Goal: Task Accomplishment & Management: Manage account settings

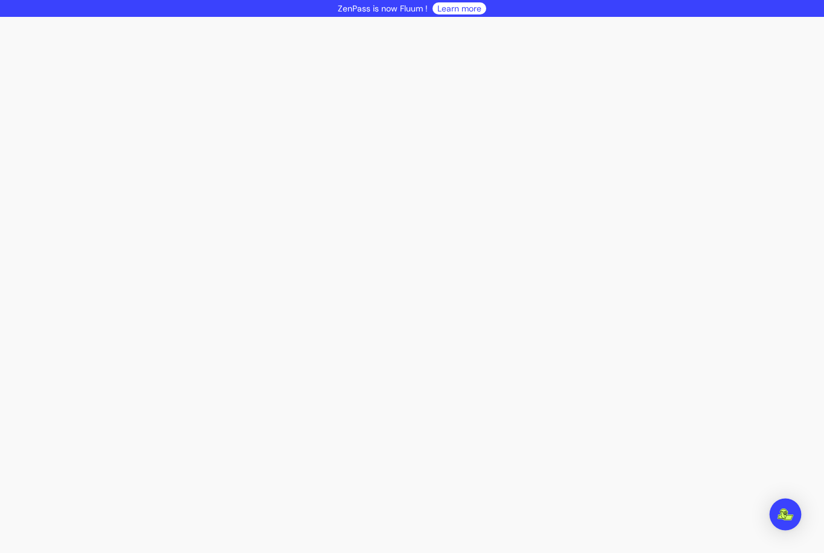
click at [782, 513] on img "Open Intercom Messenger" at bounding box center [785, 514] width 16 height 12
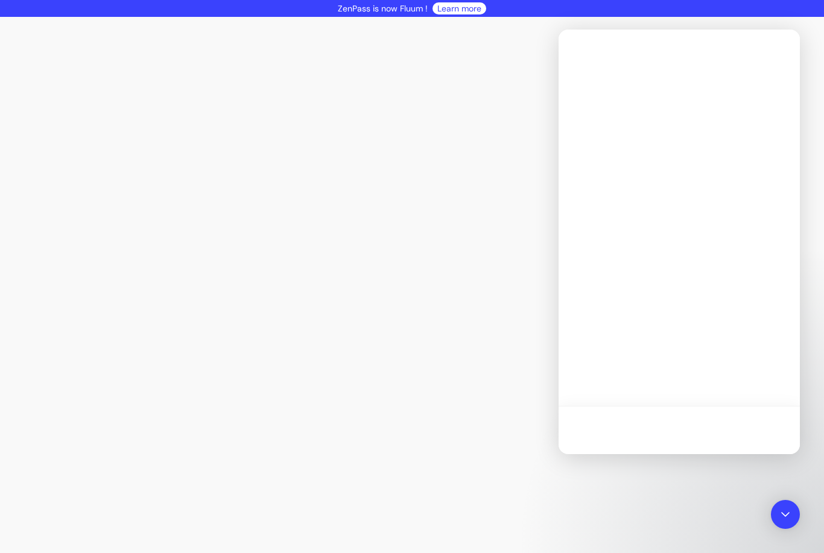
click at [232, 253] on div at bounding box center [412, 285] width 824 height 536
click at [329, 236] on div at bounding box center [412, 285] width 824 height 536
click at [386, 124] on div at bounding box center [412, 285] width 824 height 536
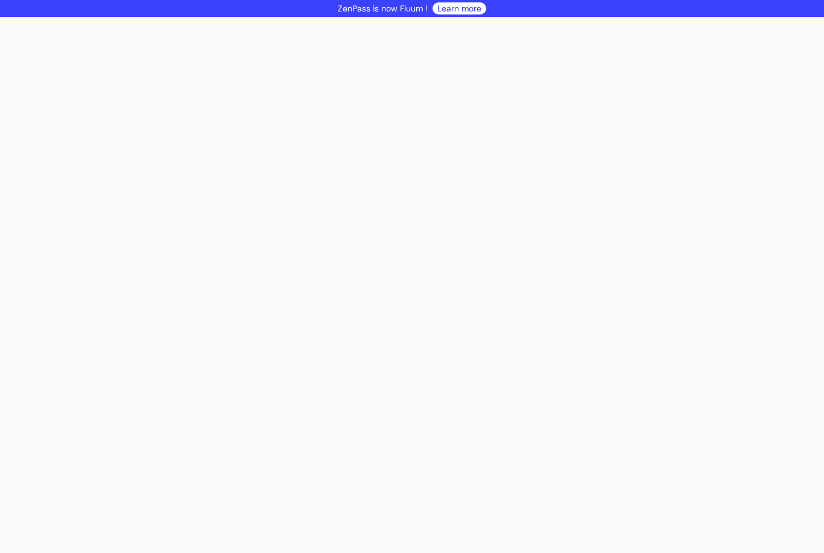
click at [466, 9] on link "Learn more" at bounding box center [459, 8] width 44 height 12
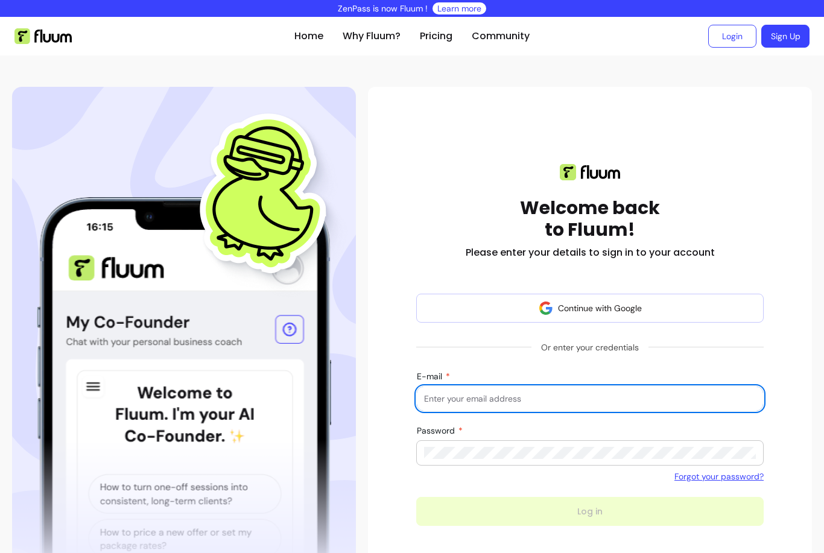
scroll to position [183, 0]
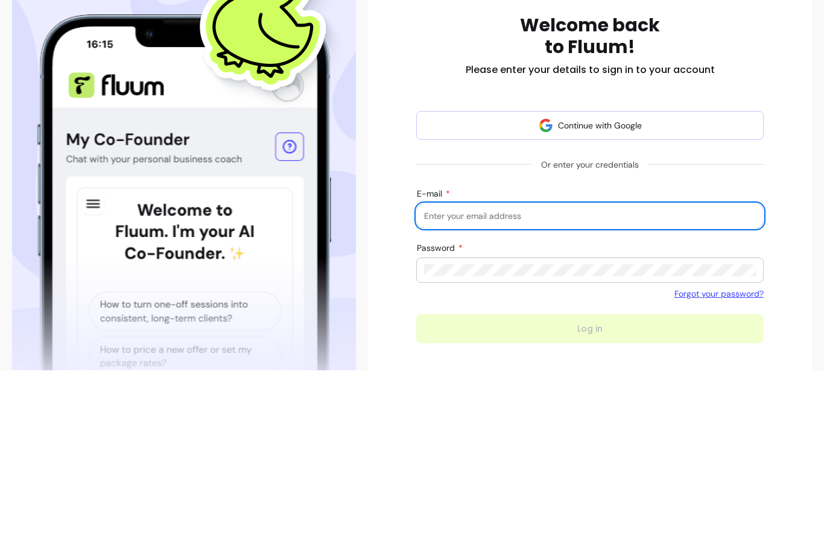
type input "[EMAIL_ADDRESS][DOMAIN_NAME]"
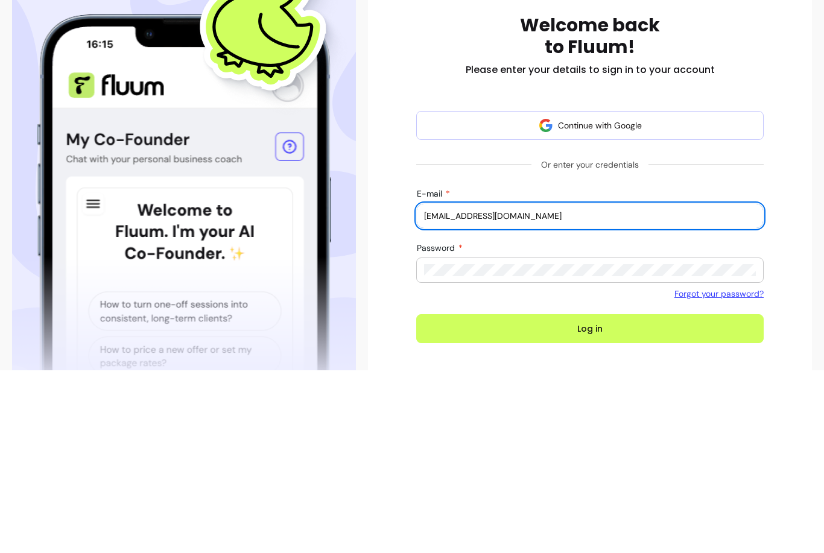
click at [590, 497] on button "Log in" at bounding box center [589, 511] width 347 height 29
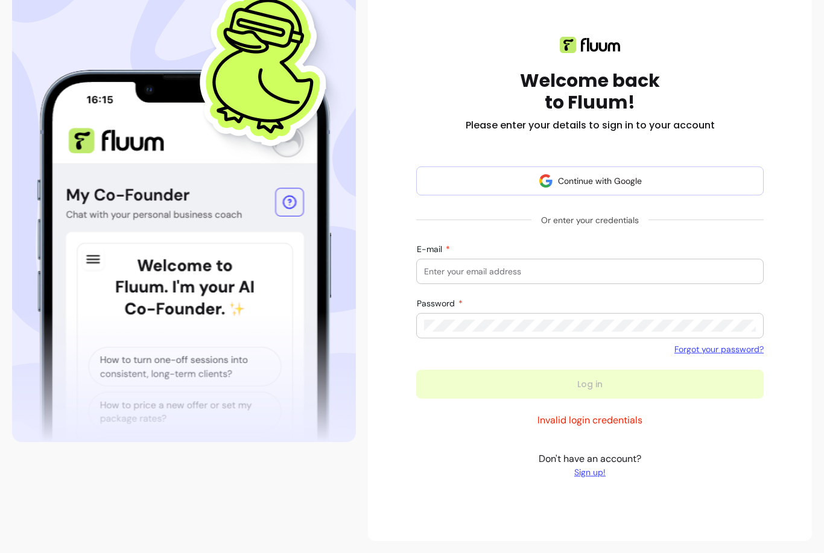
scroll to position [142, 0]
click at [426, 265] on input "E-mail" at bounding box center [590, 271] width 332 height 12
type input "[EMAIL_ADDRESS][DOMAIN_NAME]"
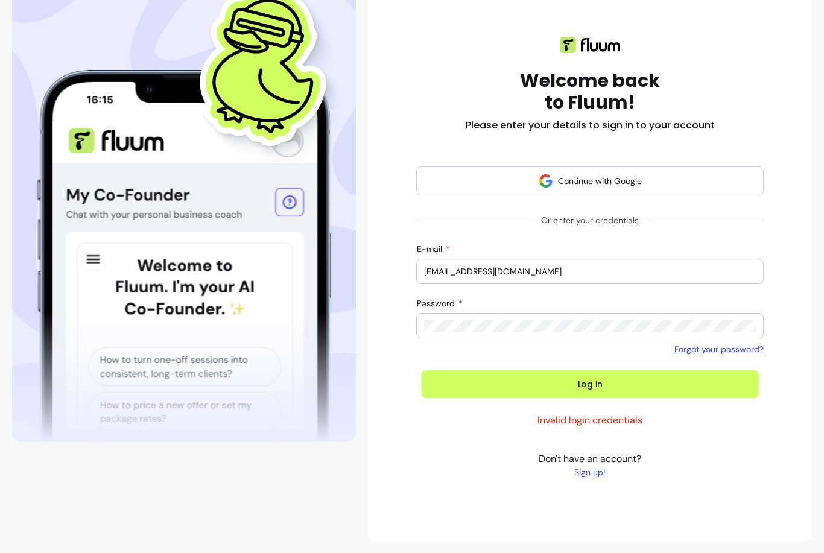
click at [585, 370] on button "Log in" at bounding box center [589, 384] width 337 height 28
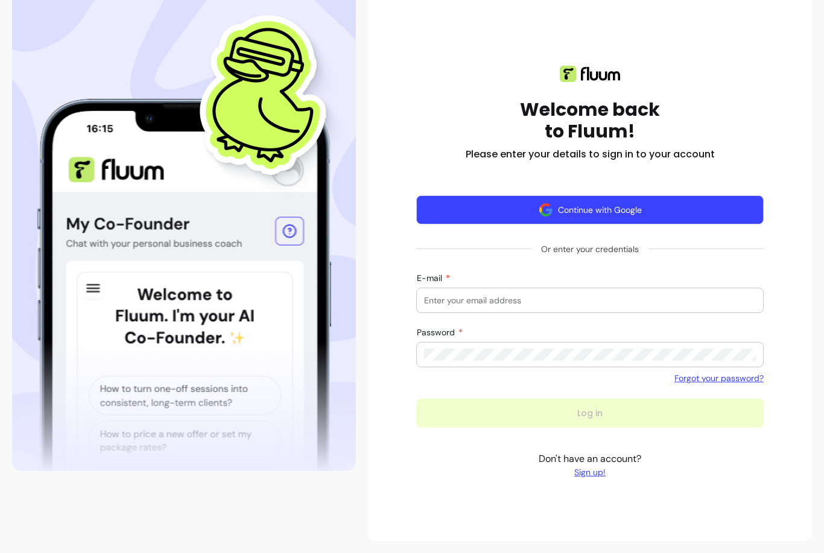
click at [637, 195] on button "Continue with Google" at bounding box center [589, 209] width 347 height 29
